Goal: Navigation & Orientation: Find specific page/section

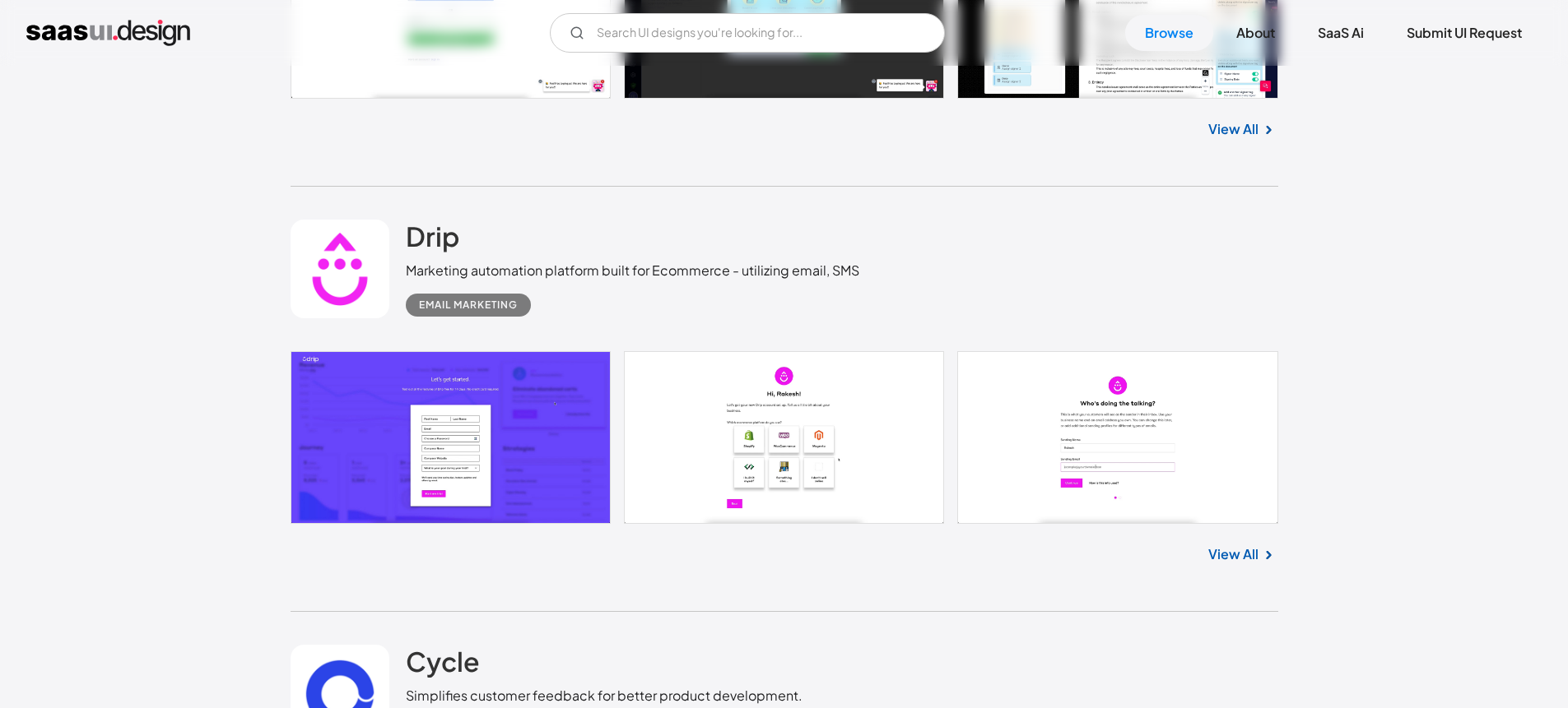
scroll to position [1850, 0]
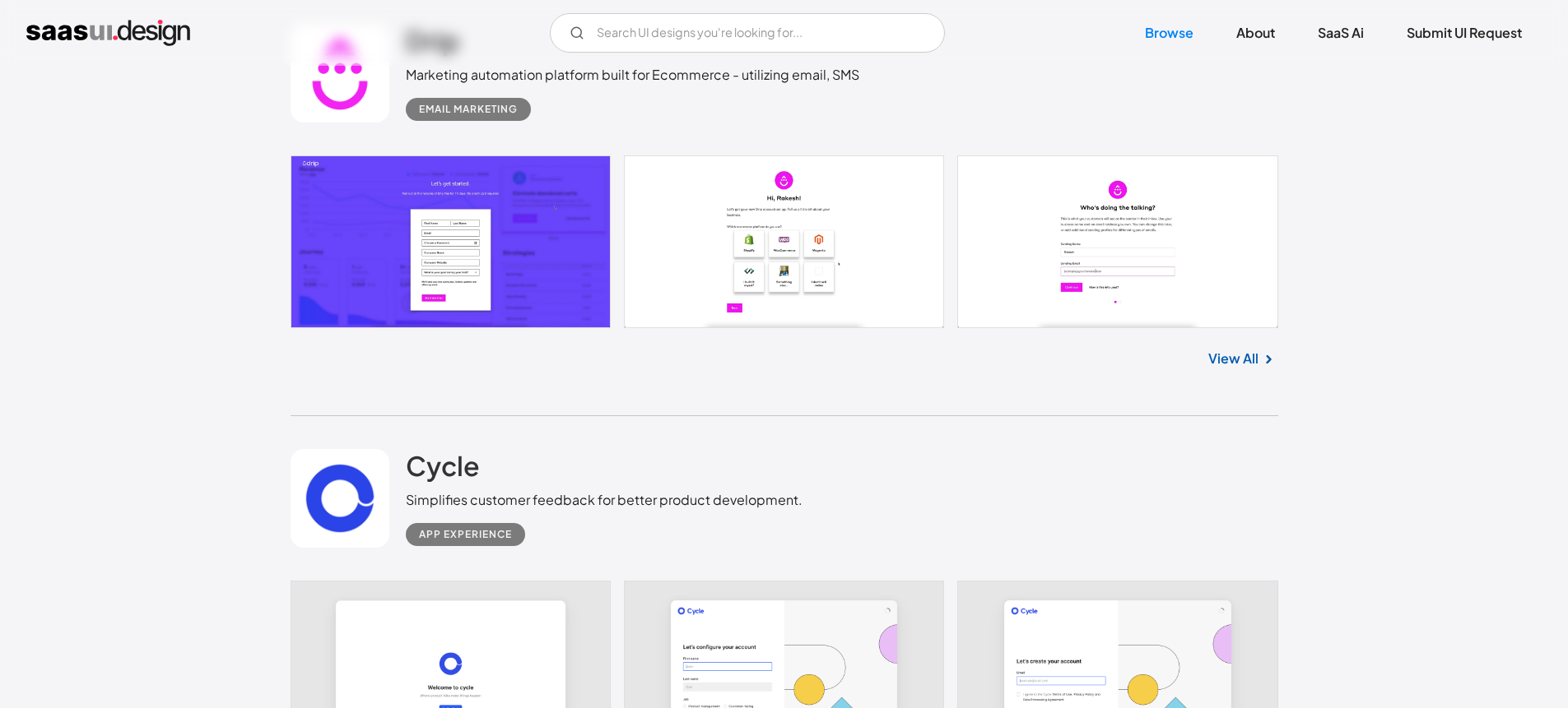
click at [324, 232] on link at bounding box center [784, 242] width 988 height 173
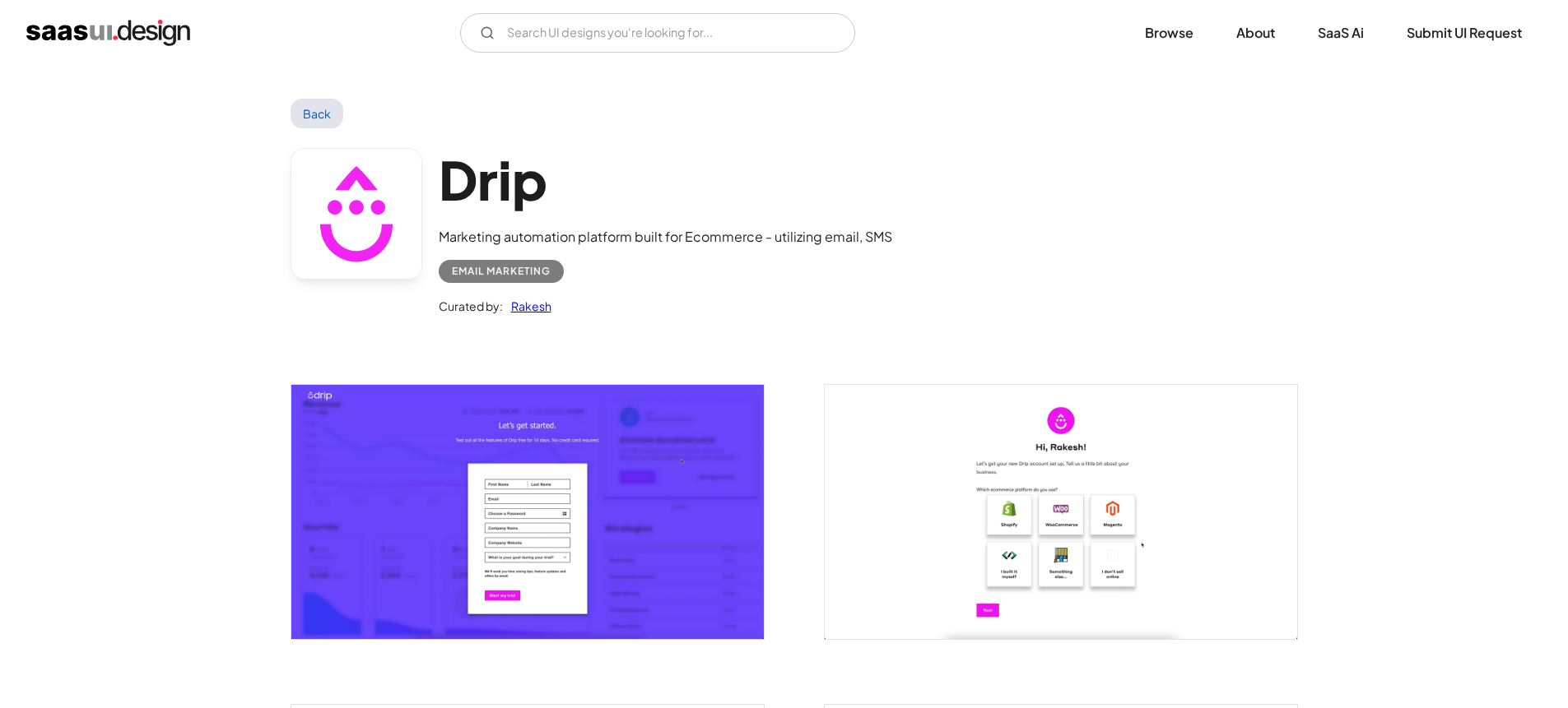
click at [70, 25] on img "home" at bounding box center [109, 32] width 164 height 26
